Goal: Task Accomplishment & Management: Complete application form

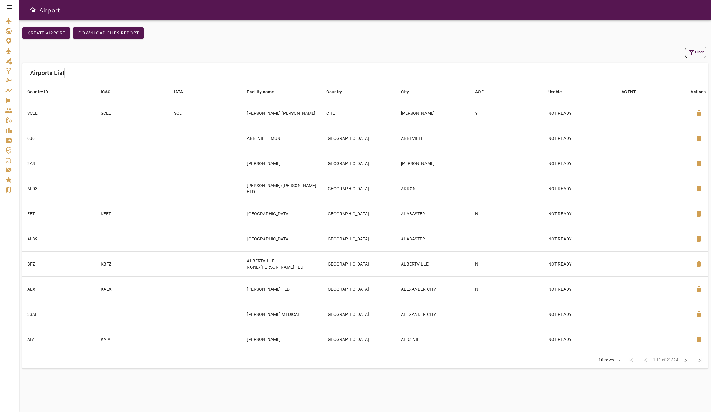
click at [7, 7] on icon at bounding box center [9, 6] width 7 height 7
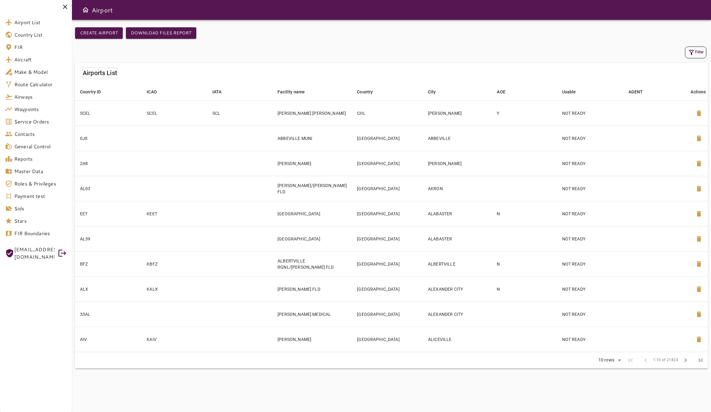
click at [51, 251] on span "OCTAVIOROBERTO@HOTMAIL.COM" at bounding box center [34, 253] width 40 height 15
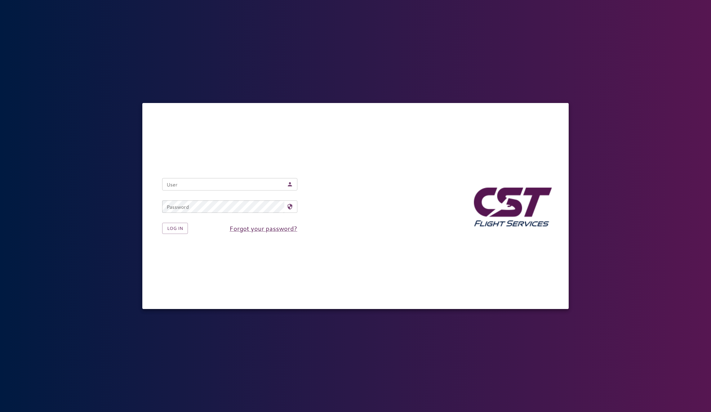
click at [223, 181] on input "User" at bounding box center [223, 184] width 122 height 12
click at [181, 230] on button "Log in" at bounding box center [175, 228] width 26 height 11
click at [162, 223] on button "Log in" at bounding box center [175, 228] width 26 height 11
click at [0, 412] on nordpass-portal at bounding box center [0, 412] width 0 height 0
click at [293, 184] on nordpass-icon at bounding box center [293, 184] width 0 height 0
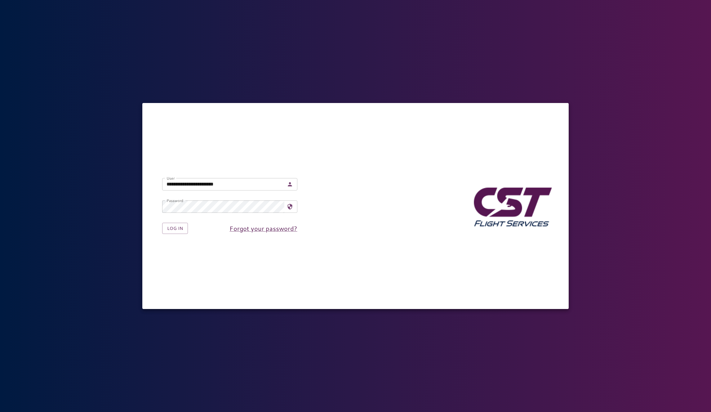
click at [0, 412] on nordpass-autofill-portal at bounding box center [0, 412] width 0 height 0
type input "**********"
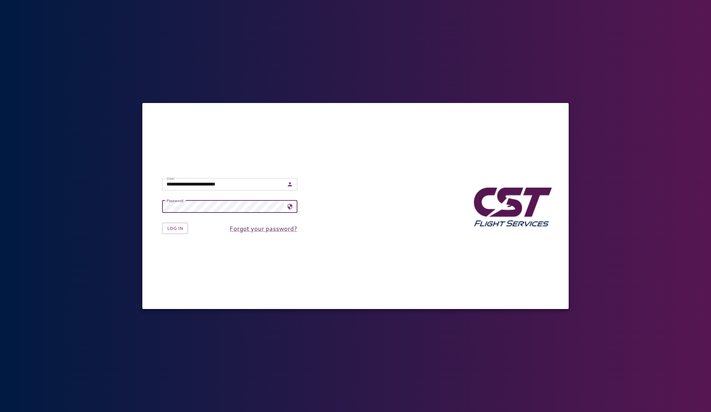
click at [188, 230] on div "Log in Forgot your password?" at bounding box center [224, 223] width 145 height 21
click at [180, 229] on button "Log in" at bounding box center [175, 228] width 26 height 11
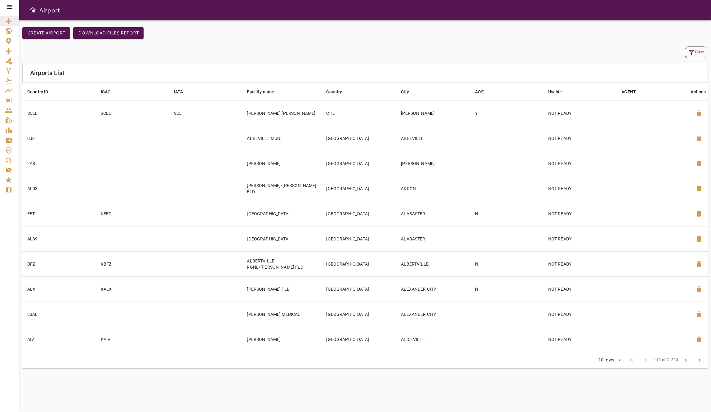
click at [14, 8] on div at bounding box center [9, 7] width 19 height 14
click at [10, 8] on icon at bounding box center [9, 6] width 7 height 7
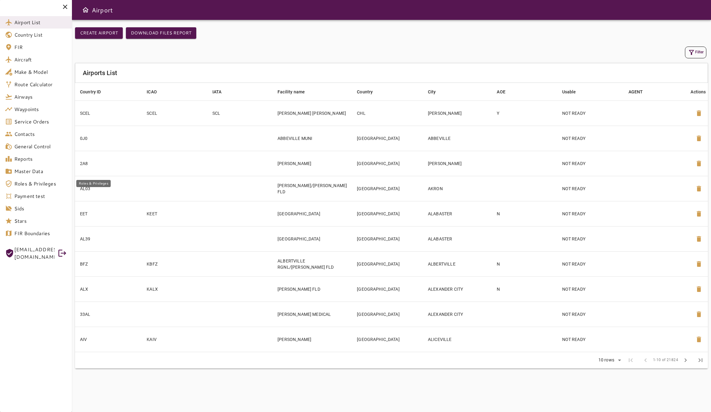
click at [38, 185] on span "Roles & Privileges" at bounding box center [40, 183] width 53 height 7
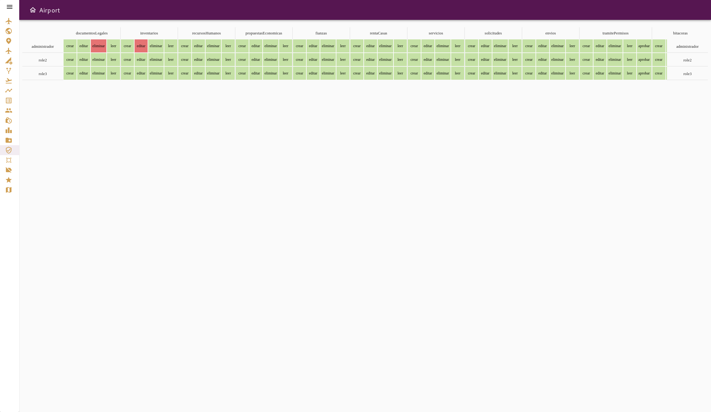
click at [7, 7] on icon at bounding box center [10, 7] width 6 height 4
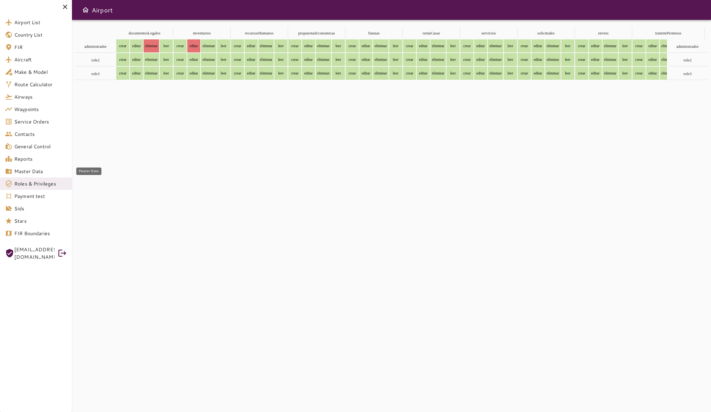
click at [35, 172] on span "Master Data" at bounding box center [40, 170] width 53 height 7
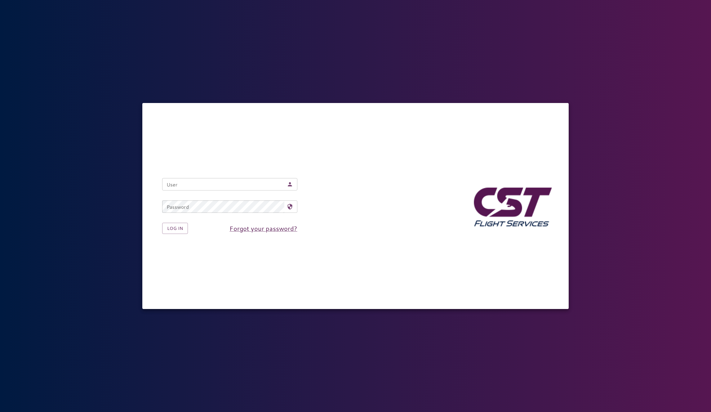
click at [293, 184] on nordpass-icon at bounding box center [293, 184] width 0 height 0
click at [0, 412] on nordpass-autofill-portal at bounding box center [0, 412] width 0 height 0
type input "**********"
click at [178, 229] on button "Log in" at bounding box center [175, 228] width 26 height 11
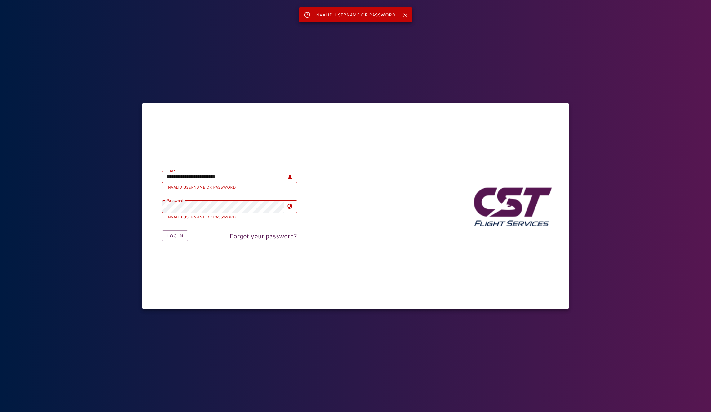
click at [114, 49] on div "**********" at bounding box center [355, 206] width 711 height 412
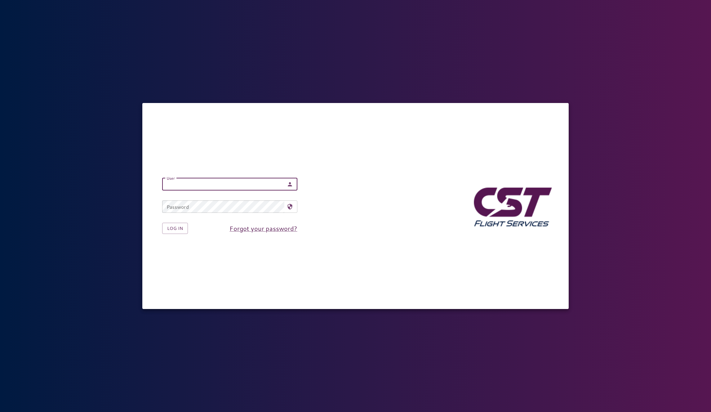
click at [208, 186] on input "User" at bounding box center [223, 184] width 122 height 12
click at [0, 412] on nordpass-autofill-portal at bounding box center [0, 412] width 0 height 0
type input "**********"
click at [175, 226] on button "Log in" at bounding box center [175, 228] width 26 height 11
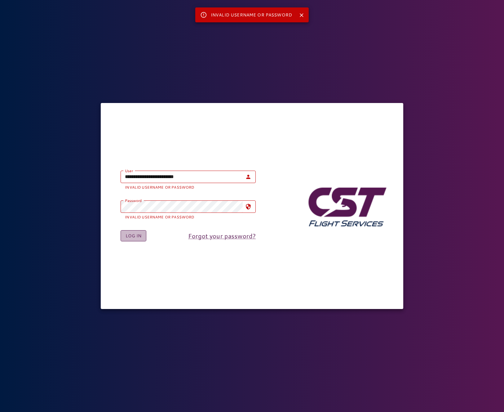
click at [130, 237] on button "Log in" at bounding box center [134, 235] width 26 height 11
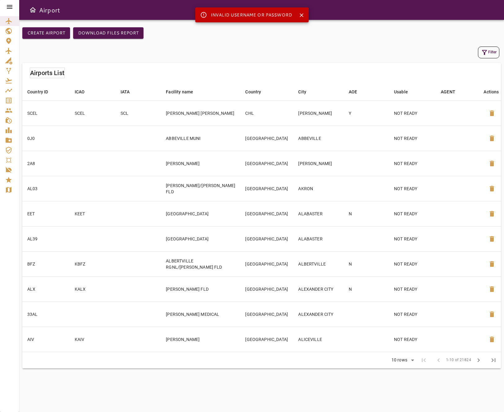
click at [301, 15] on icon "Close" at bounding box center [302, 15] width 4 height 4
click at [7, 7] on icon at bounding box center [10, 7] width 6 height 4
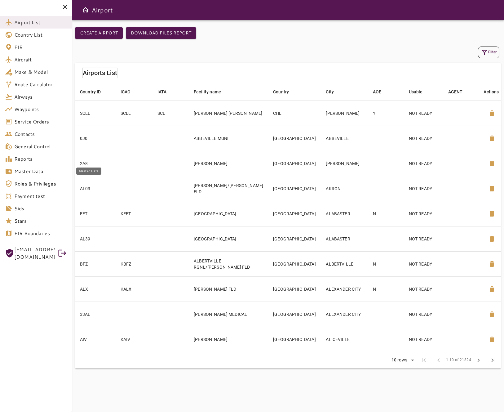
click at [37, 173] on span "Master Data" at bounding box center [40, 170] width 53 height 7
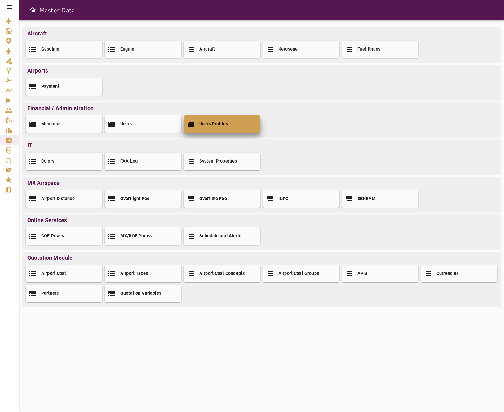
click at [231, 121] on div "Users Profiles" at bounding box center [222, 123] width 77 height 17
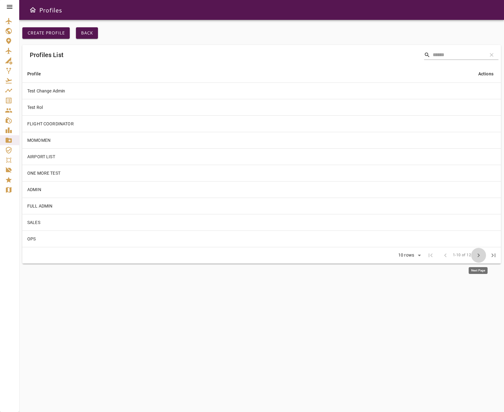
click at [475, 255] on span "chevron_right" at bounding box center [478, 255] width 7 height 7
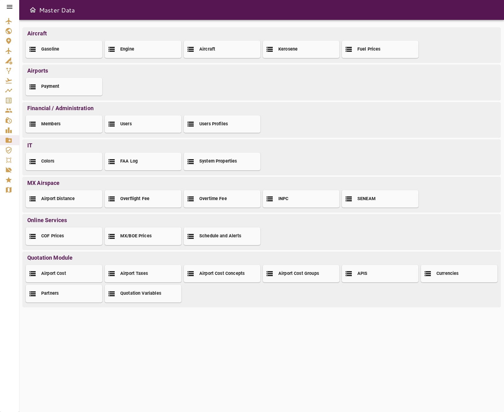
click at [12, 6] on icon at bounding box center [9, 6] width 7 height 7
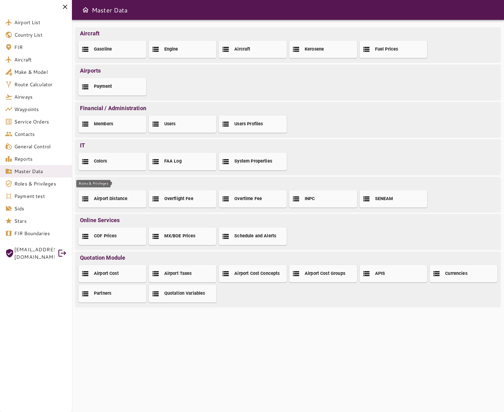
click at [43, 184] on span "Roles & Privileges" at bounding box center [40, 183] width 53 height 7
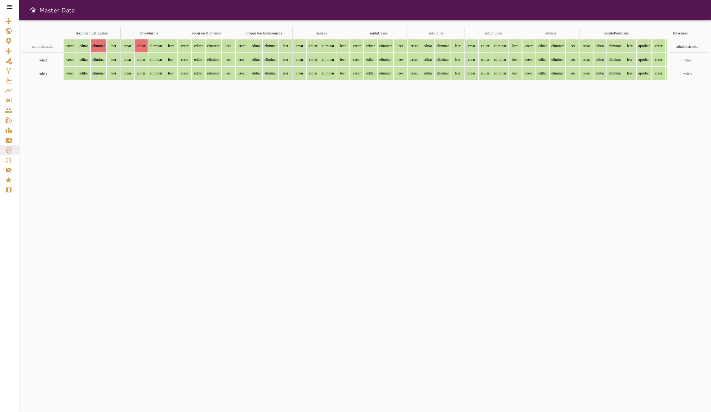
click at [13, 7] on div at bounding box center [9, 7] width 19 height 14
click at [10, 7] on icon at bounding box center [9, 6] width 7 height 7
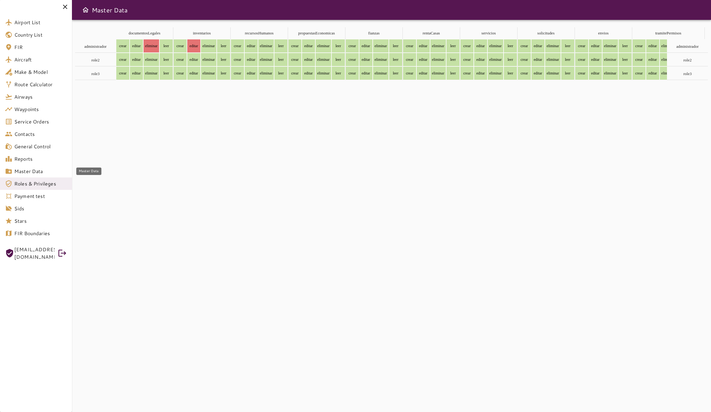
click at [42, 173] on span "Master Data" at bounding box center [40, 170] width 53 height 7
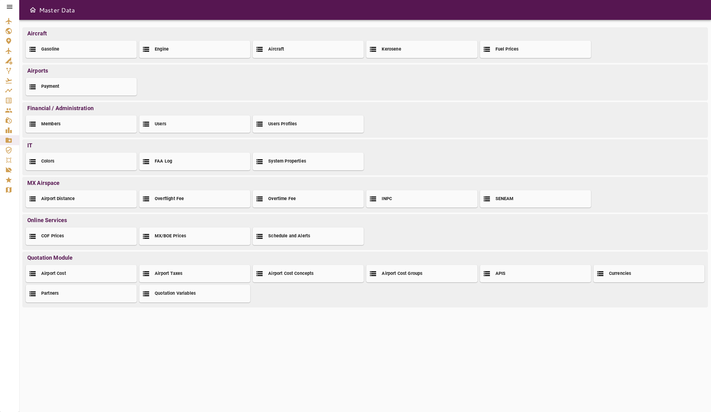
click at [159, 127] on h2 "Users" at bounding box center [160, 124] width 11 height 7
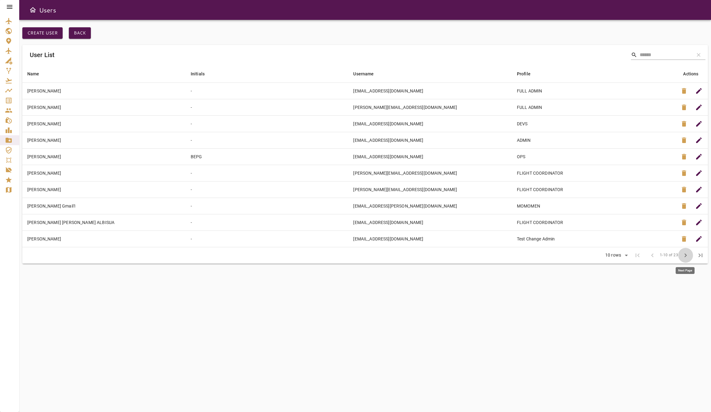
click at [687, 256] on span "chevron_right" at bounding box center [685, 255] width 7 height 7
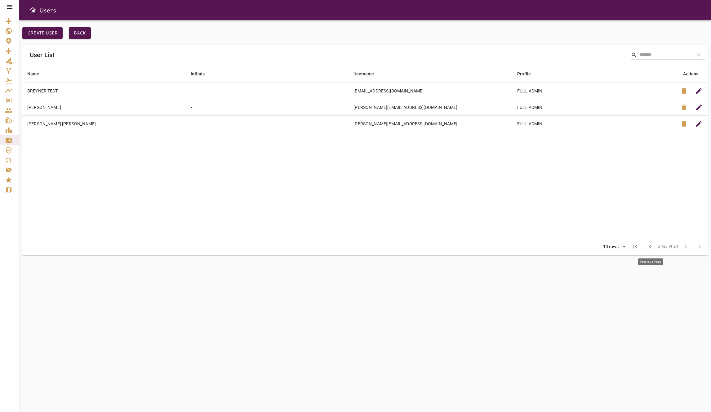
click at [647, 244] on span "chevron_left" at bounding box center [650, 246] width 7 height 7
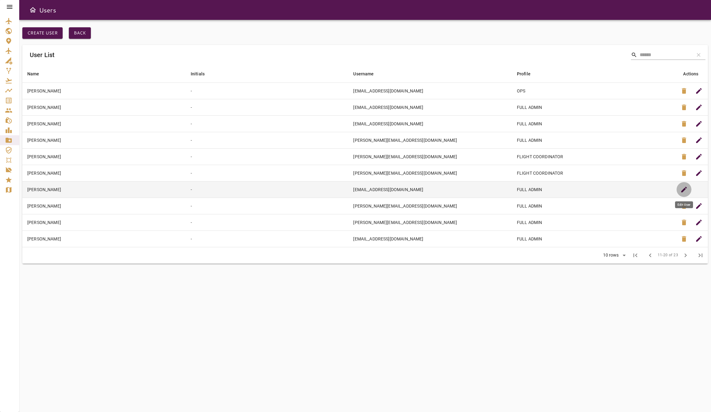
click at [681, 192] on span "edit" at bounding box center [683, 189] width 7 height 7
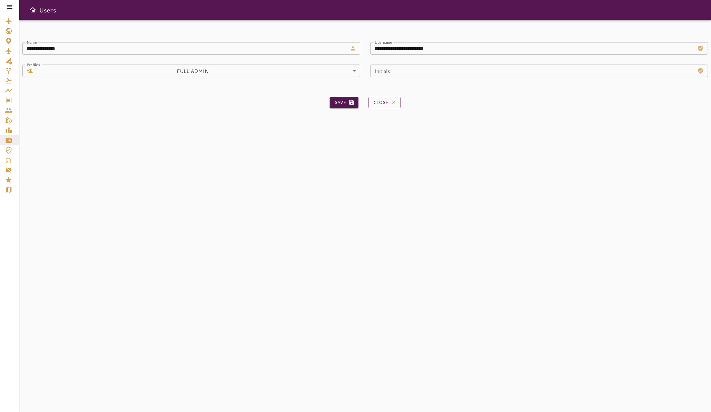
click at [294, 67] on body "**********" at bounding box center [355, 206] width 711 height 412
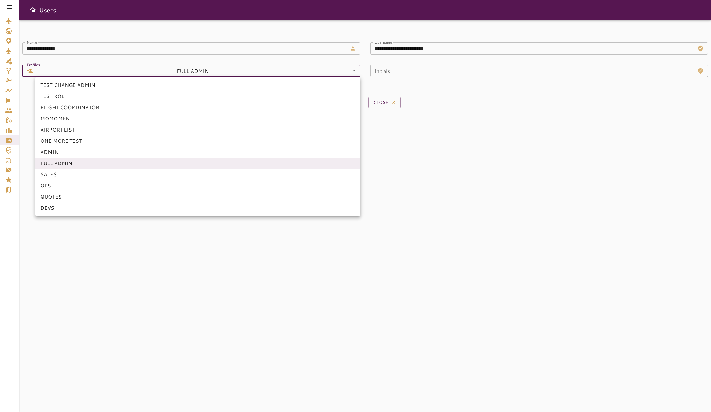
click at [96, 184] on li "OPS" at bounding box center [197, 185] width 325 height 11
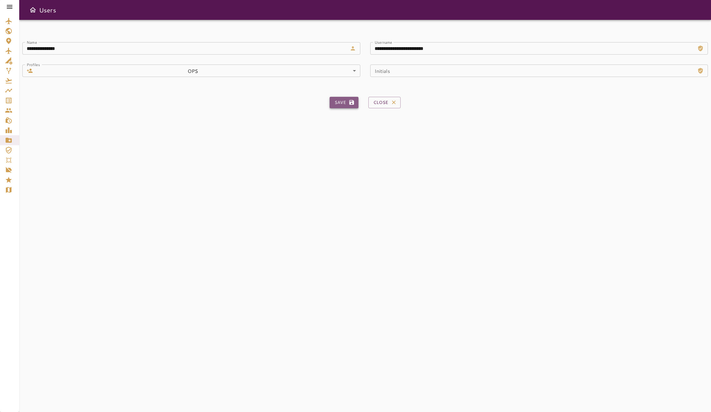
click at [337, 102] on button "Save" at bounding box center [344, 102] width 29 height 11
type input "**"
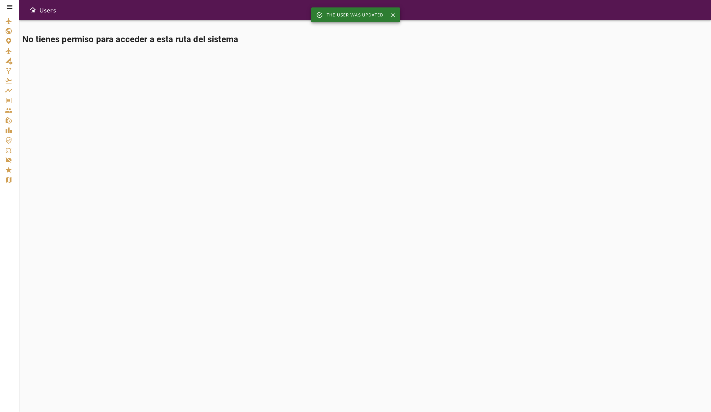
click at [11, 8] on icon at bounding box center [9, 6] width 7 height 7
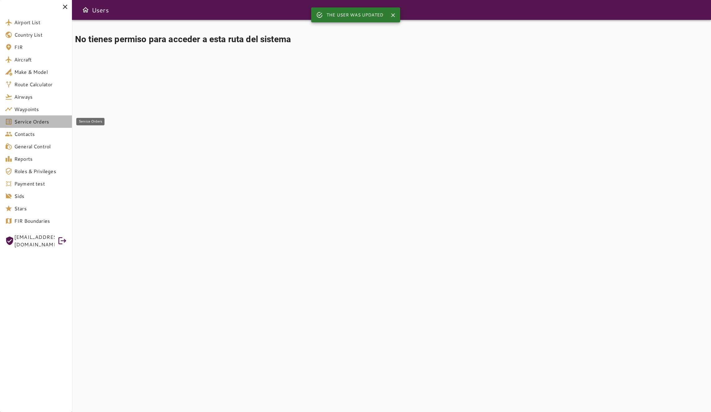
click at [42, 122] on span "Service Orders" at bounding box center [40, 121] width 53 height 7
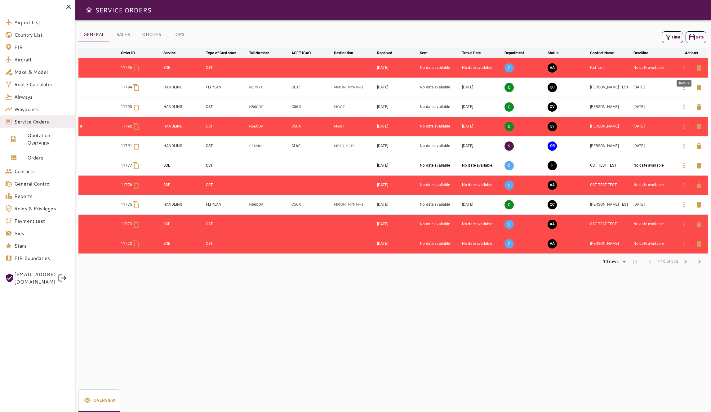
click at [681, 68] on icon "button" at bounding box center [683, 67] width 7 height 7
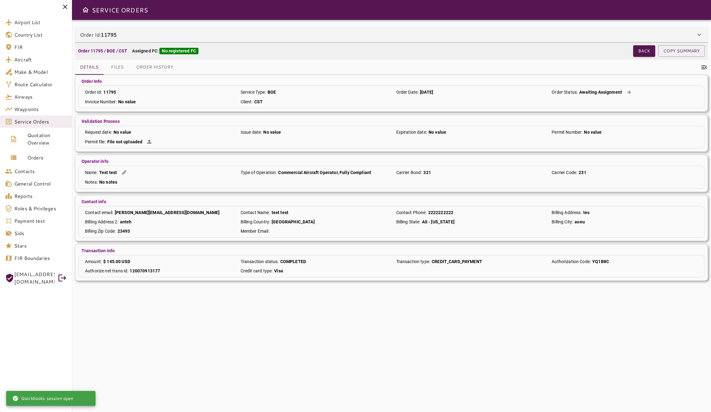
click at [653, 37] on div "Order Id: 11795" at bounding box center [388, 34] width 616 height 7
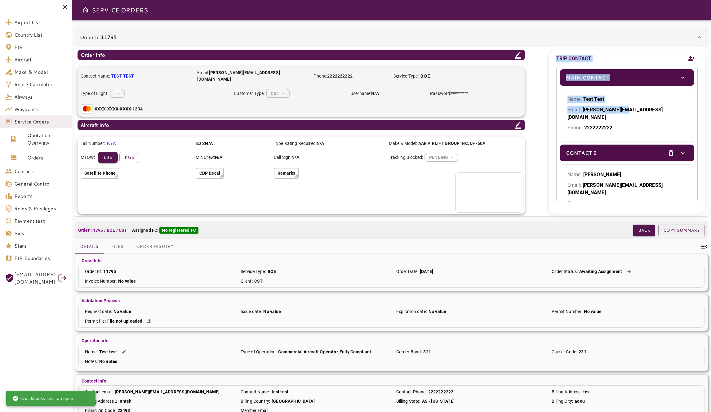
drag, startPoint x: 626, startPoint y: 107, endPoint x: 622, endPoint y: 46, distance: 61.3
click at [622, 46] on div "Order Id: 11795 Order Info Contact Name: test test Email: aaron@quepar-solution…" at bounding box center [391, 121] width 633 height 189
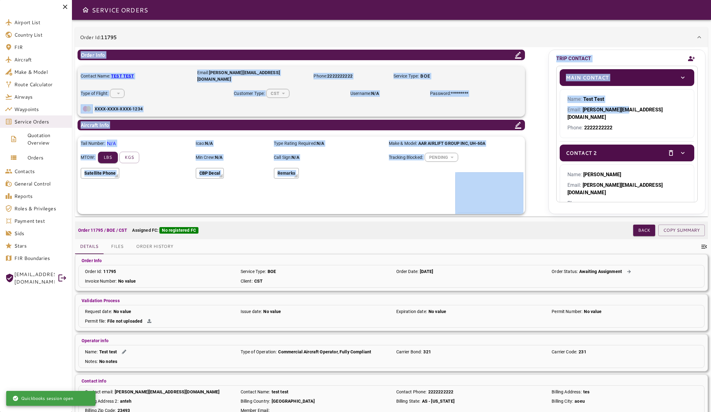
click at [639, 37] on div "Order Id: 11795" at bounding box center [388, 36] width 616 height 7
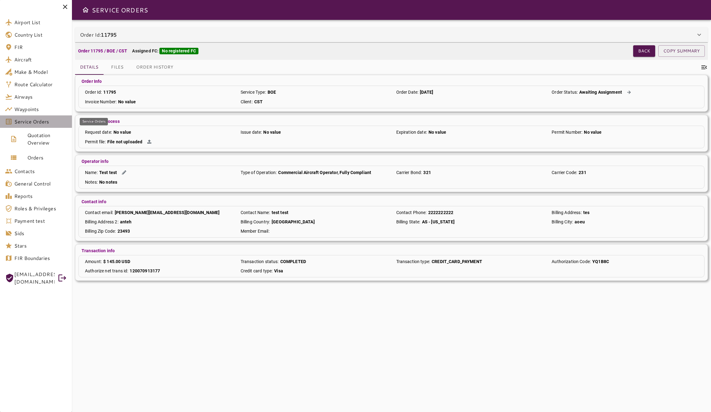
click at [53, 123] on span "Service Orders" at bounding box center [40, 121] width 53 height 7
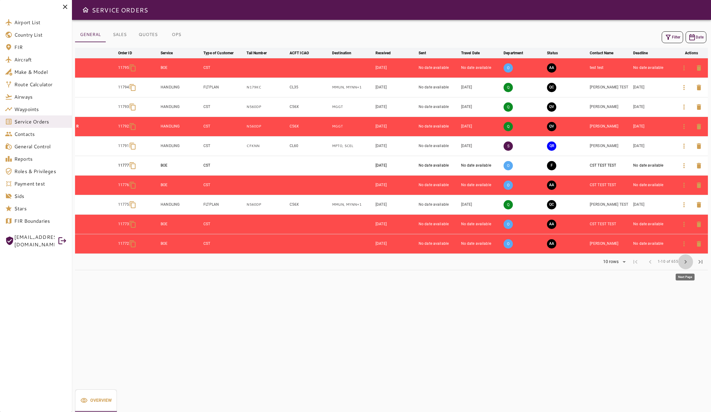
click at [684, 261] on span "chevron_right" at bounding box center [685, 261] width 7 height 7
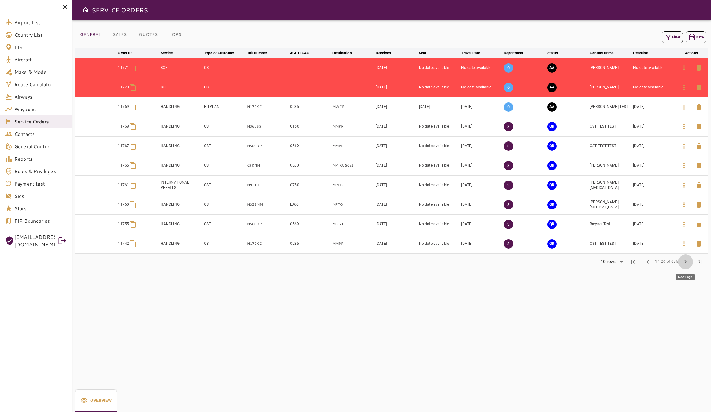
click at [685, 264] on span "chevron_right" at bounding box center [685, 261] width 7 height 7
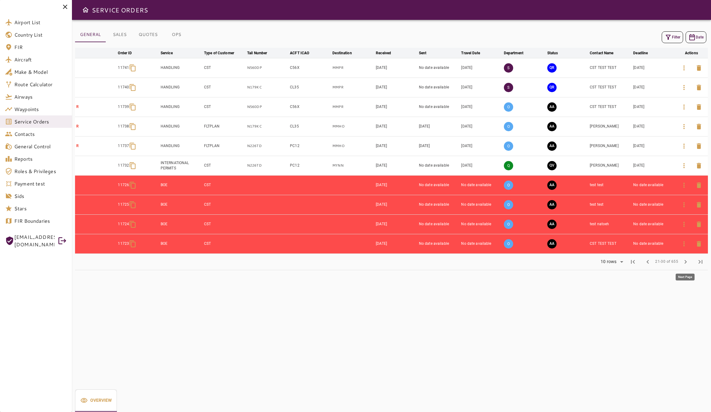
click at [685, 264] on span "chevron_right" at bounding box center [685, 261] width 7 height 7
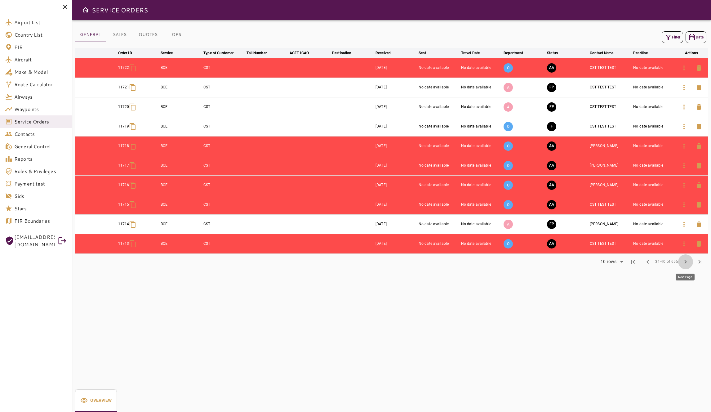
click at [685, 264] on span "chevron_right" at bounding box center [685, 261] width 7 height 7
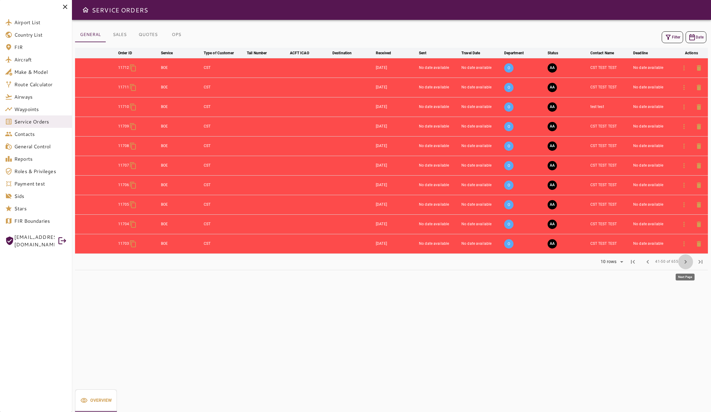
click at [685, 264] on span "chevron_right" at bounding box center [685, 261] width 7 height 7
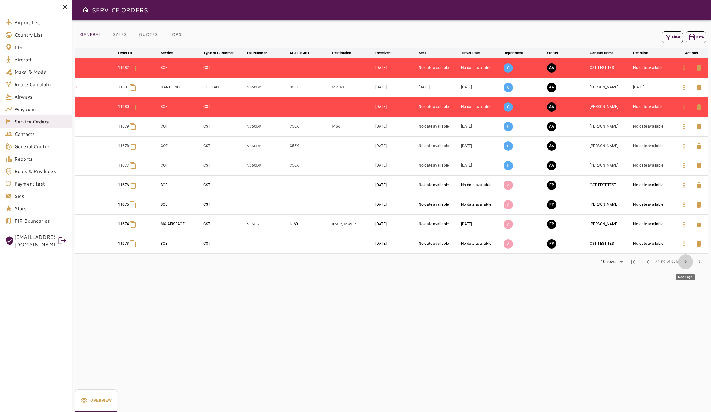
click at [685, 264] on span "chevron_right" at bounding box center [685, 261] width 7 height 7
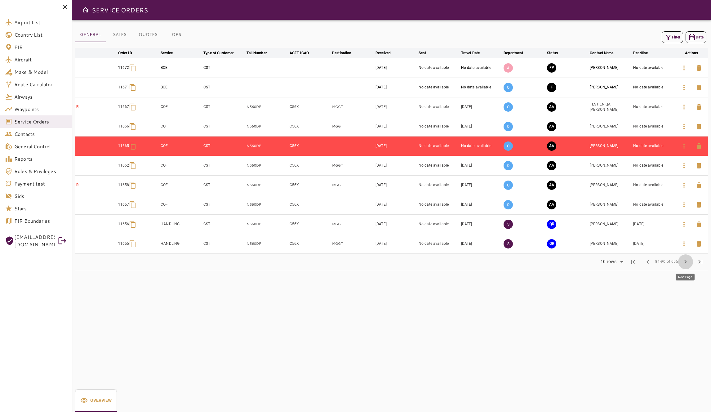
click at [685, 264] on span "chevron_right" at bounding box center [685, 261] width 7 height 7
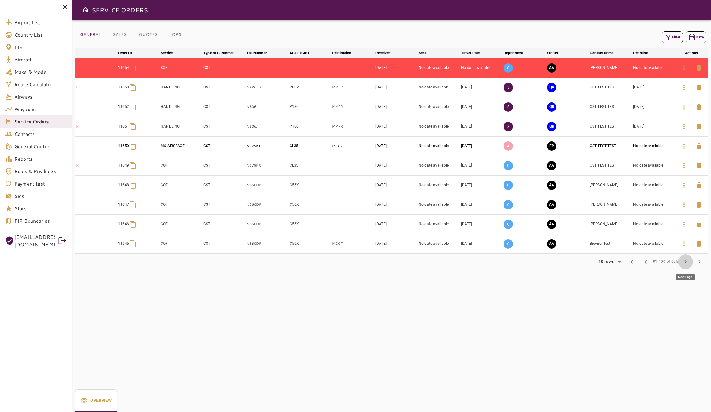
click at [685, 264] on span "chevron_right" at bounding box center [685, 261] width 7 height 7
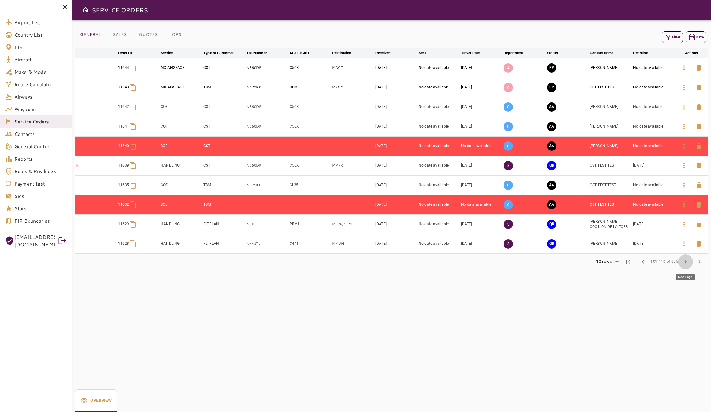
click at [685, 264] on span "chevron_right" at bounding box center [685, 261] width 7 height 7
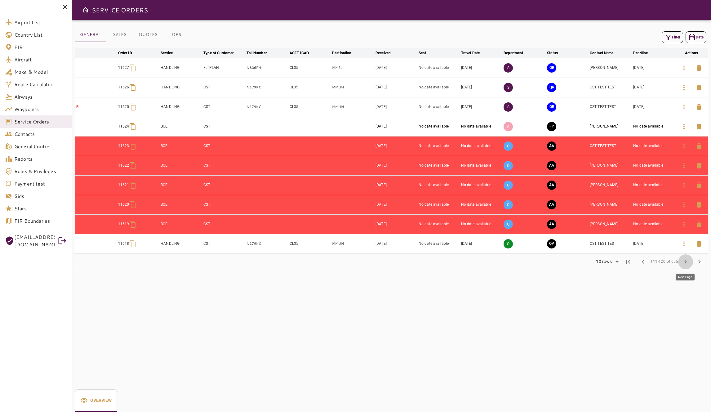
click at [685, 264] on span "chevron_right" at bounding box center [685, 261] width 7 height 7
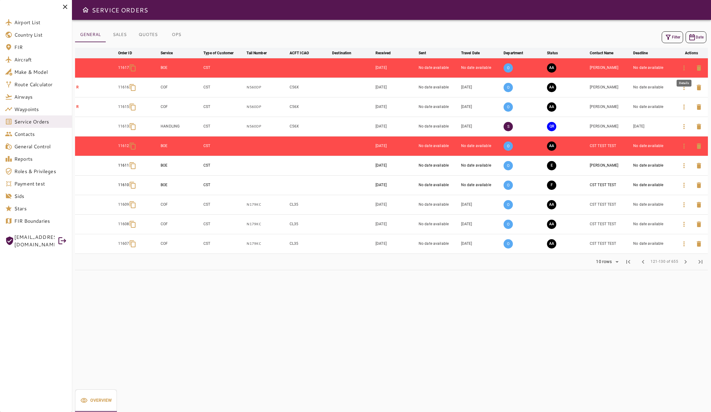
click at [688, 66] on icon "button" at bounding box center [683, 67] width 7 height 7
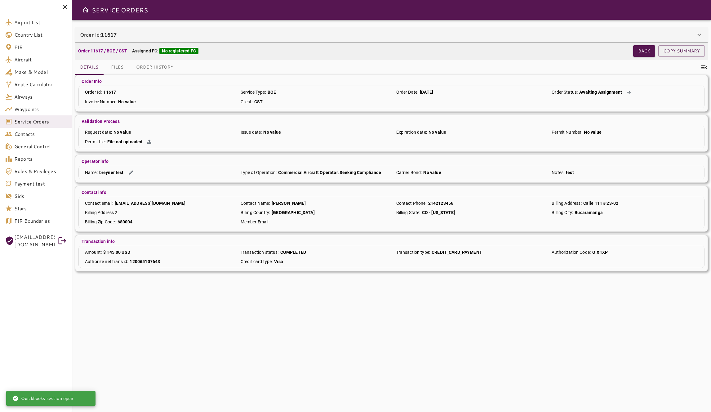
click at [558, 42] on div "Order Id: 11617 Order Info Contact Name: Breyner Parada Email: breyner@quepar-s…" at bounding box center [391, 149] width 633 height 244
click at [556, 38] on div "Order Id: 11617" at bounding box center [388, 34] width 616 height 7
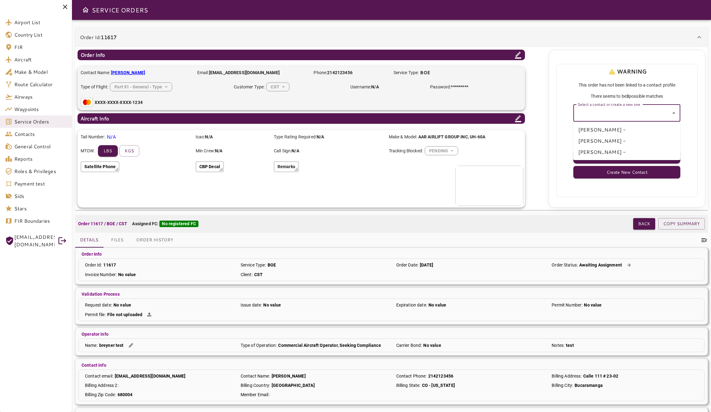
click at [637, 114] on input "Select a contact or create a new one" at bounding box center [622, 113] width 92 height 12
click at [570, 122] on div "WARNING This order has not been linked to a contact profile There seems to be 3…" at bounding box center [625, 97] width 137 height 74
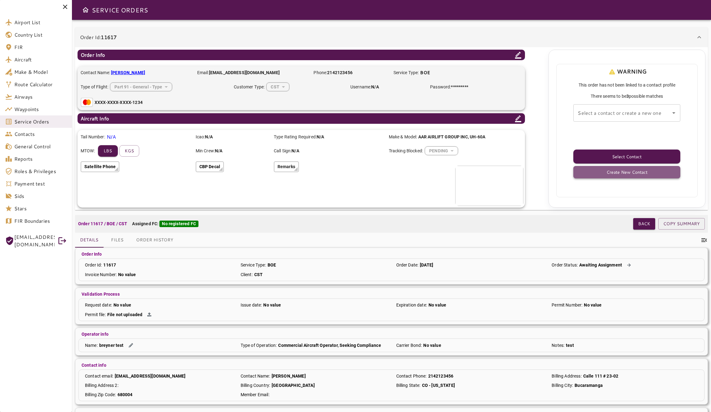
click at [635, 173] on button "Create New Contact" at bounding box center [626, 172] width 107 height 12
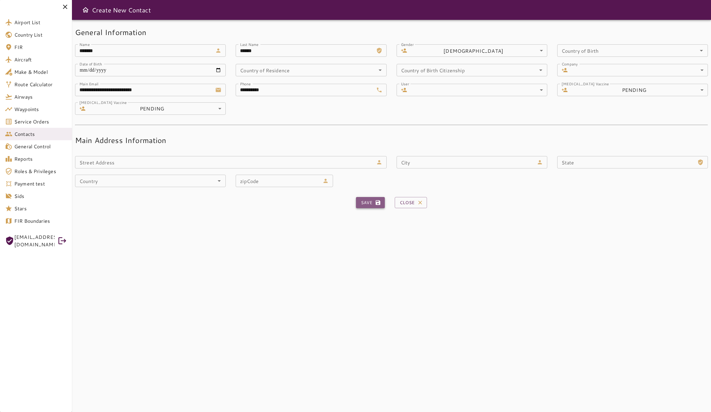
click at [364, 205] on button "Save" at bounding box center [370, 202] width 29 height 11
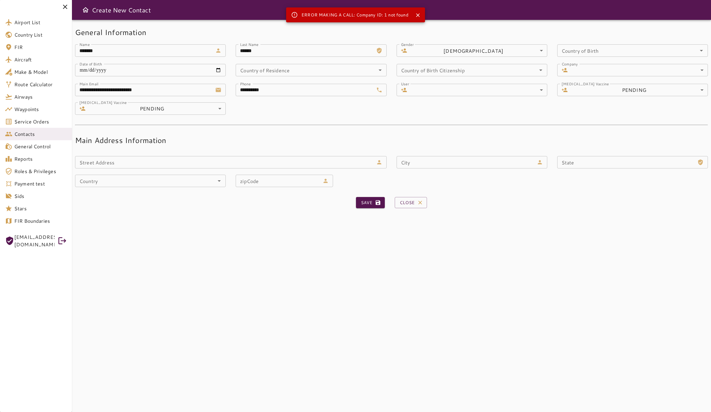
click at [0, 412] on nordpass-portal at bounding box center [0, 412] width 0 height 0
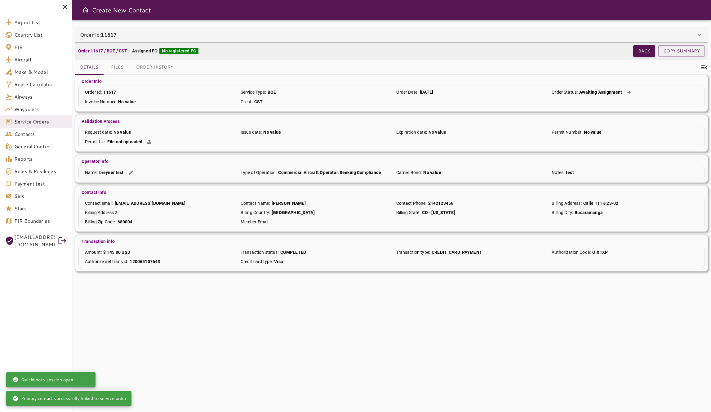
click at [577, 39] on div "Order Id: 11617" at bounding box center [391, 34] width 633 height 15
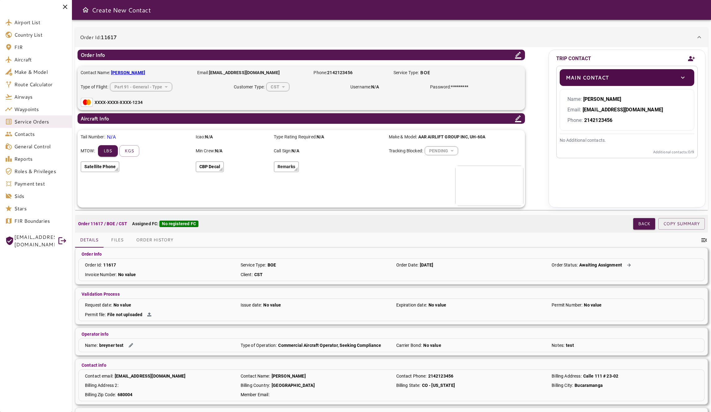
click at [694, 59] on icon "Add new contact" at bounding box center [691, 58] width 7 height 9
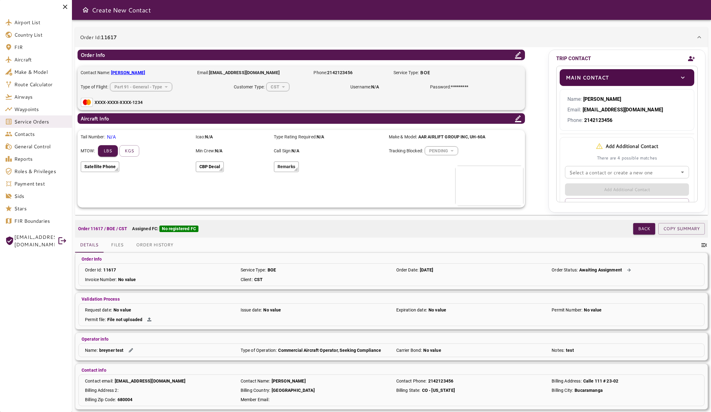
scroll to position [42, 0]
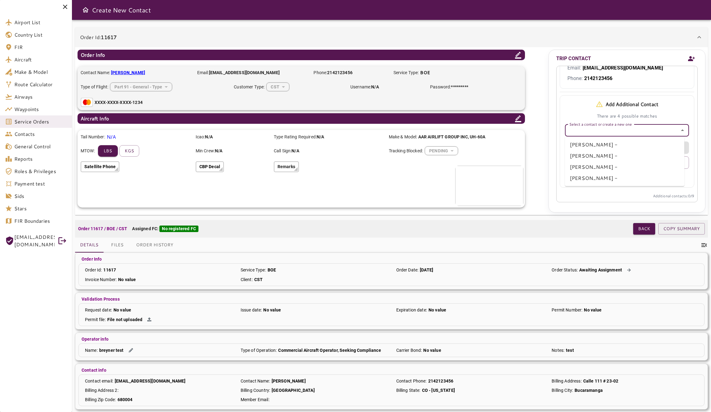
click at [653, 132] on input "Select a contact or create a new one" at bounding box center [627, 130] width 120 height 9
click at [573, 104] on div "Add Additional Contact There are 4 possible matches Select a contact or create …" at bounding box center [624, 116] width 129 height 41
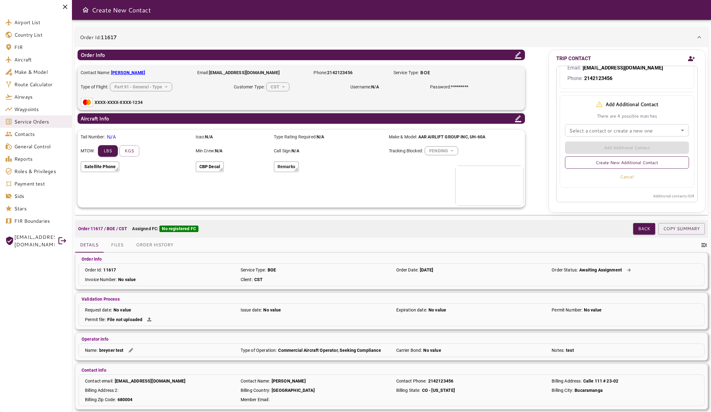
click at [618, 165] on button "Create New Additional Contact" at bounding box center [627, 162] width 124 height 12
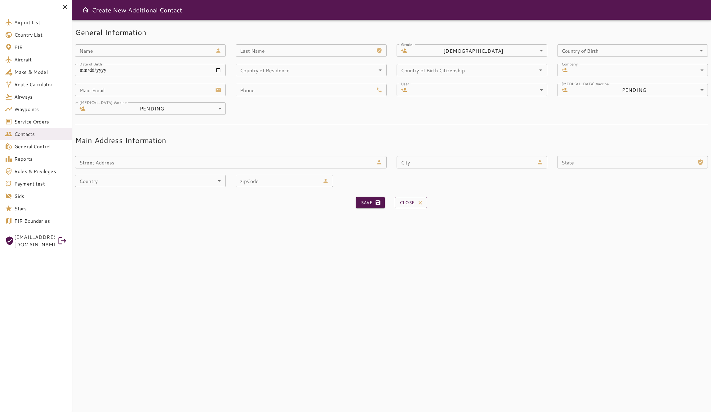
click at [159, 50] on input "Name" at bounding box center [144, 50] width 138 height 12
type input "********"
type input "**********"
click at [597, 48] on input "Country of Birth" at bounding box center [623, 50] width 129 height 9
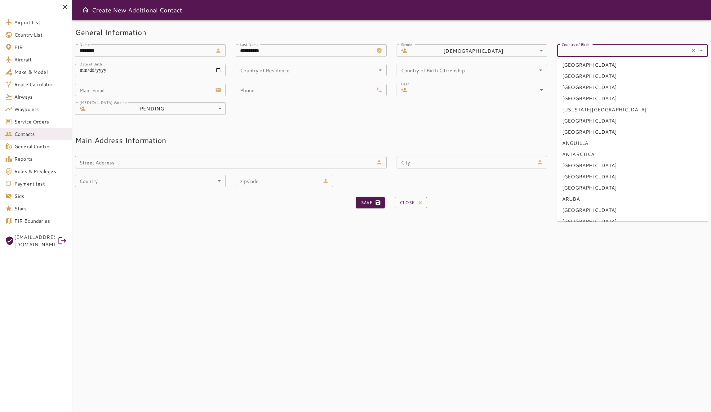
click at [617, 124] on li "ANDORRA" at bounding box center [632, 120] width 151 height 11
type input "*******"
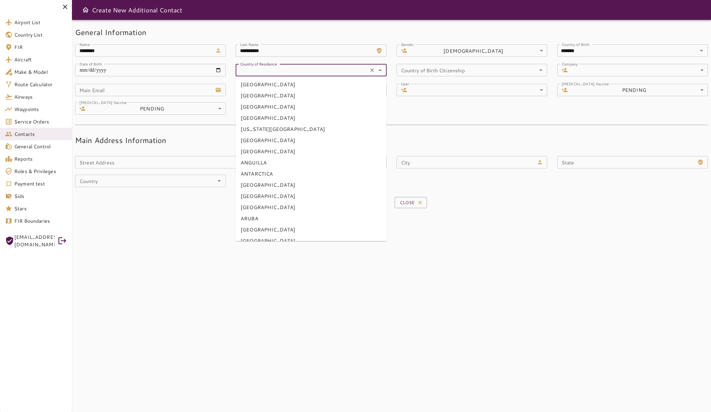
click at [270, 73] on input "Country of Residence" at bounding box center [302, 70] width 129 height 9
drag, startPoint x: 286, startPoint y: 148, endPoint x: 274, endPoint y: 140, distance: 14.0
click at [286, 147] on li "ANGOLA" at bounding box center [311, 151] width 151 height 11
type input "******"
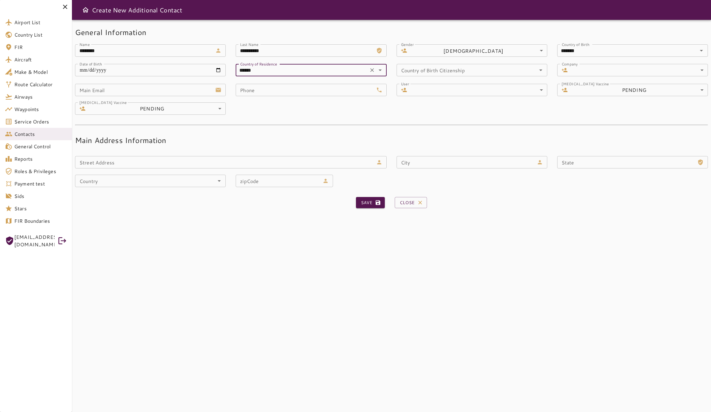
click at [172, 89] on input "Main Email" at bounding box center [144, 90] width 138 height 12
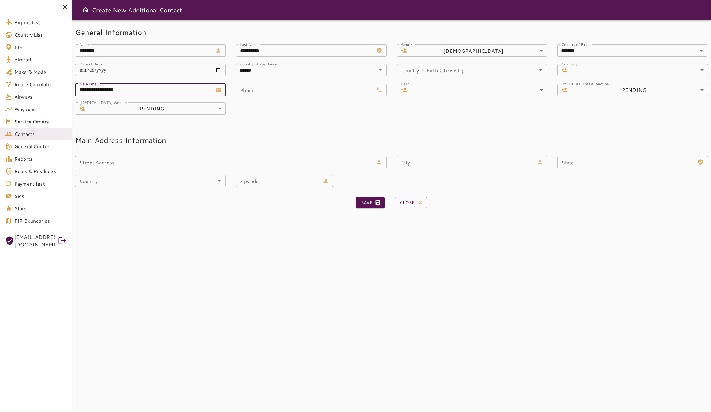
type input "**********"
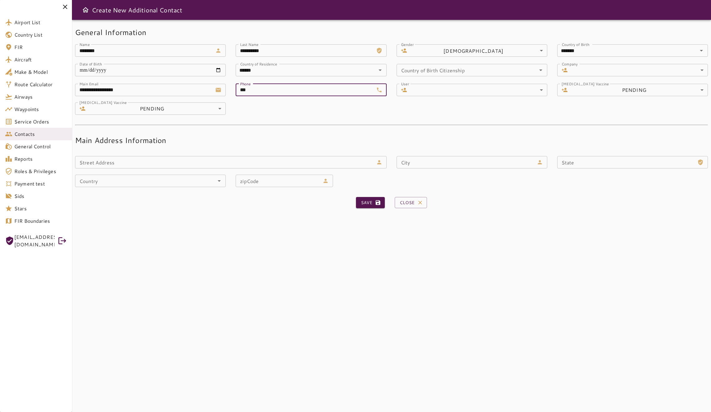
type input "**********"
click at [481, 92] on body "**********" at bounding box center [355, 206] width 711 height 412
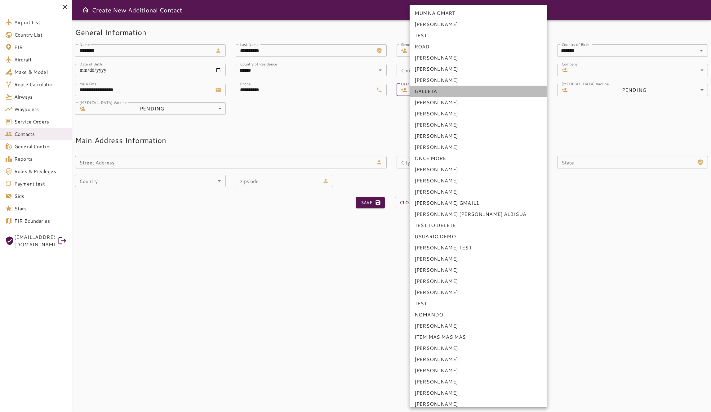
click at [480, 91] on li "GALLETA" at bounding box center [479, 91] width 138 height 11
type input "**********"
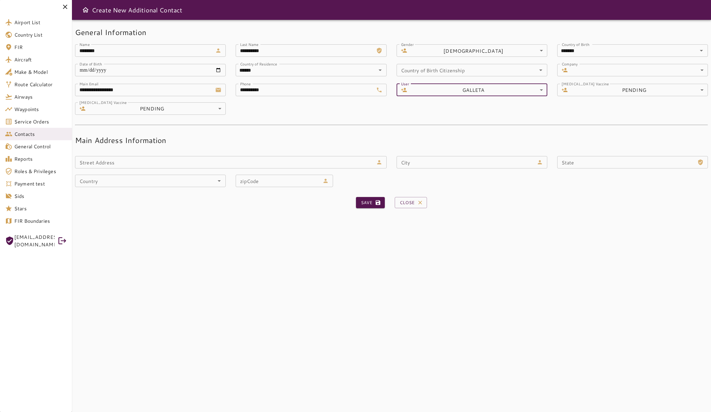
click at [655, 70] on body "**********" at bounding box center [355, 206] width 711 height 412
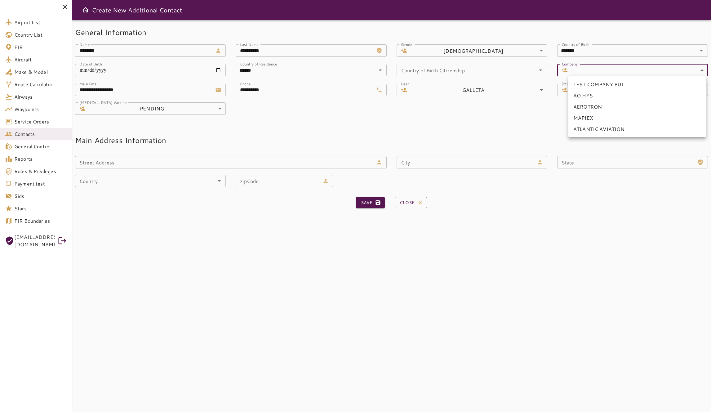
click at [626, 95] on li "AO HYS" at bounding box center [637, 95] width 138 height 11
type input "*"
click at [152, 112] on body "**********" at bounding box center [355, 206] width 711 height 412
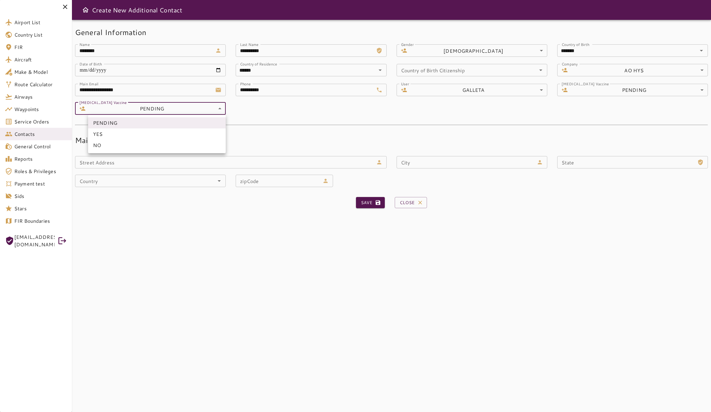
click at [271, 125] on div at bounding box center [355, 206] width 711 height 412
click at [368, 203] on button "Save" at bounding box center [370, 202] width 29 height 11
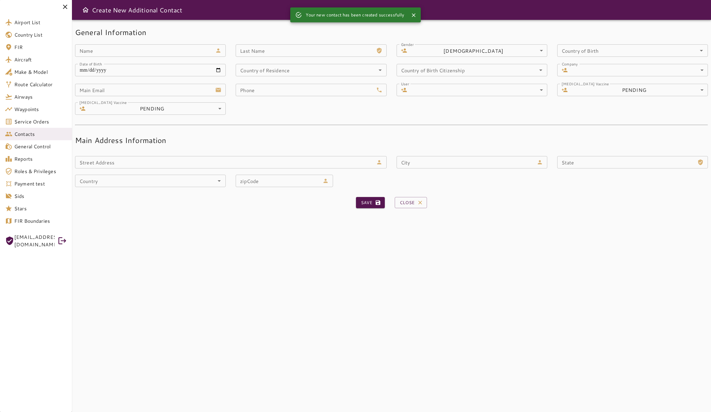
click at [0, 412] on nordpass-portal at bounding box center [0, 412] width 0 height 0
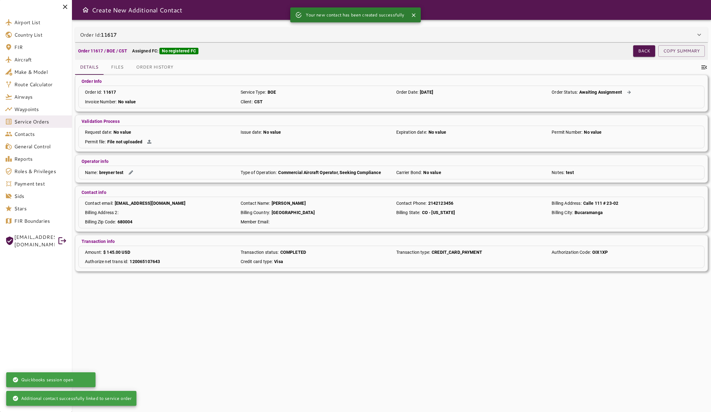
click at [571, 34] on div "Order Id: 11617" at bounding box center [388, 34] width 616 height 7
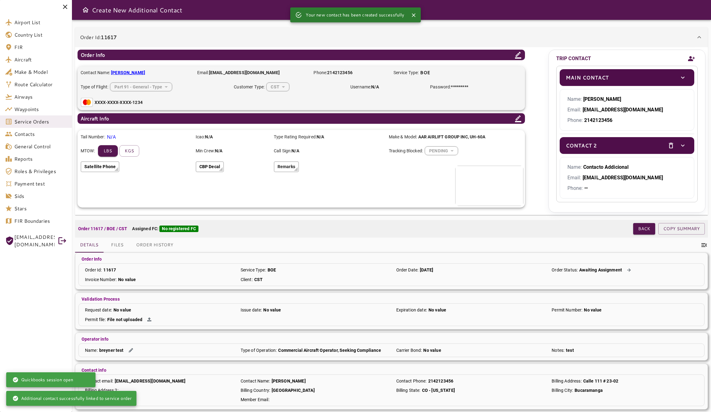
scroll to position [11, 0]
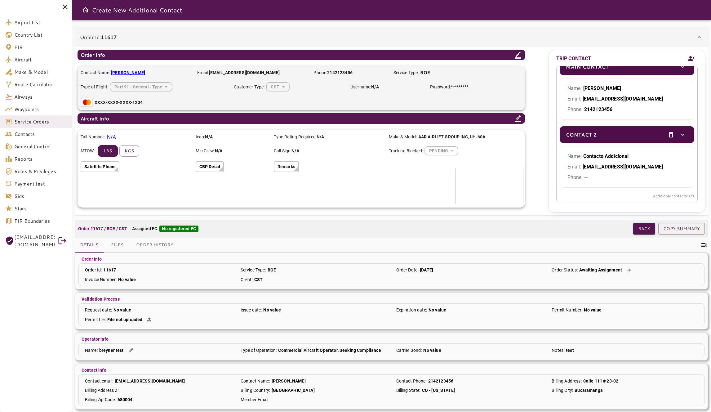
click at [667, 136] on icon "delete" at bounding box center [670, 134] width 7 height 7
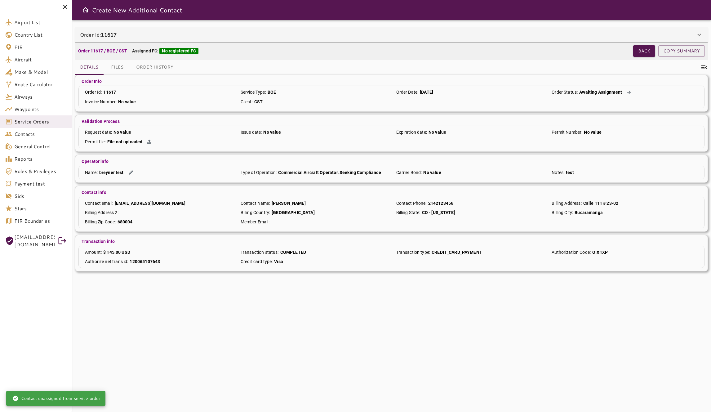
click at [588, 36] on div "Order Id: 11617" at bounding box center [388, 34] width 616 height 7
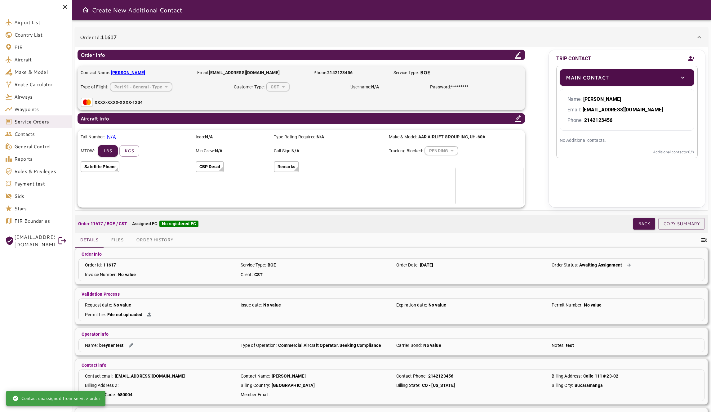
click at [672, 76] on div "Main Contact" at bounding box center [627, 77] width 135 height 17
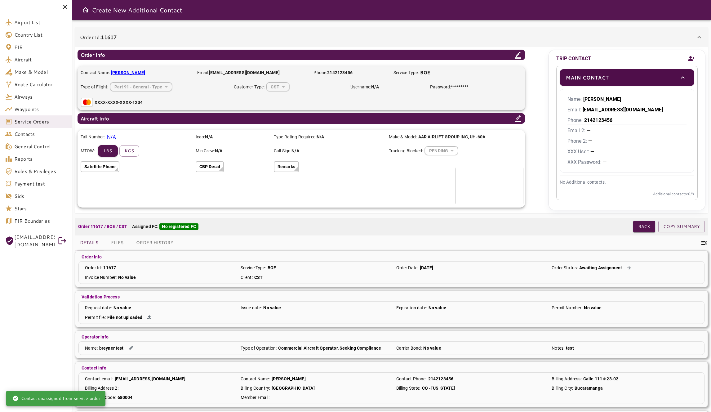
click at [676, 80] on div "Main Contact" at bounding box center [627, 77] width 135 height 17
